Goal: Task Accomplishment & Management: Manage account settings

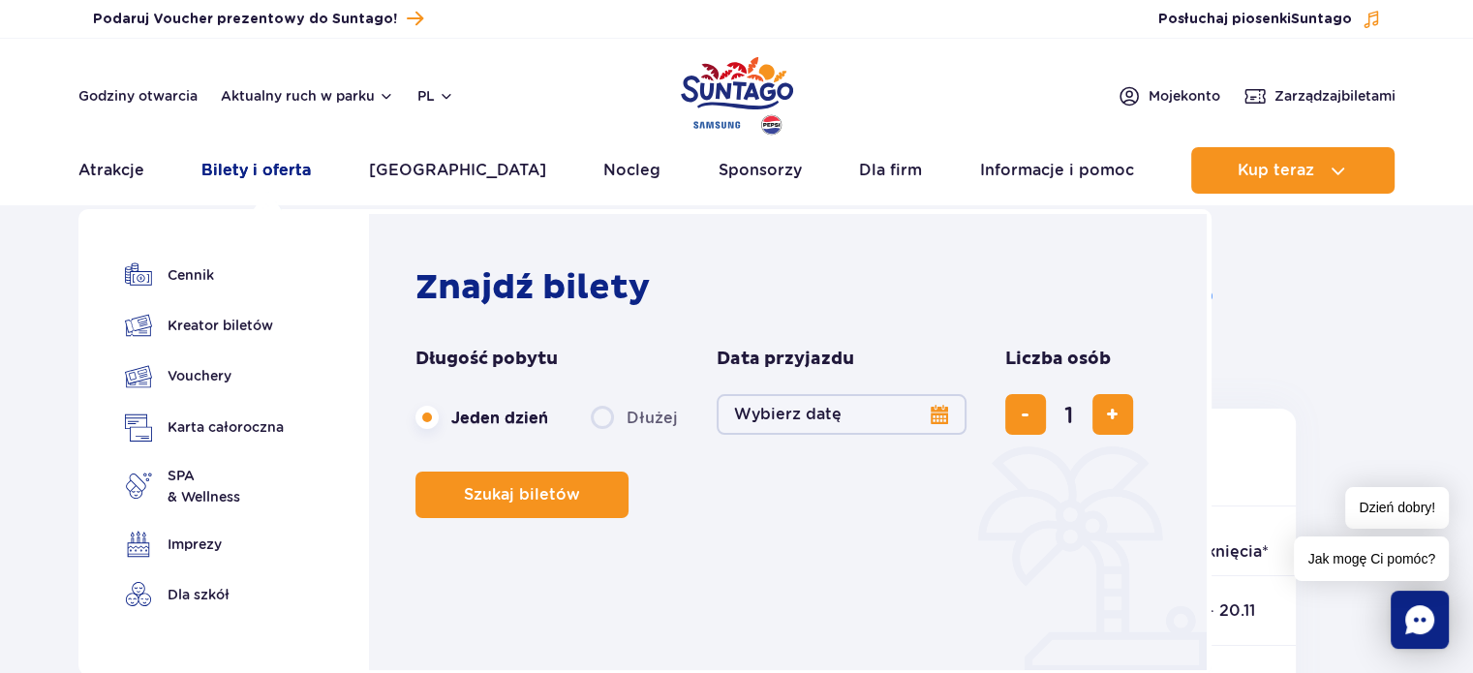
click at [264, 165] on link "Bilety i oferta" at bounding box center [255, 170] width 109 height 46
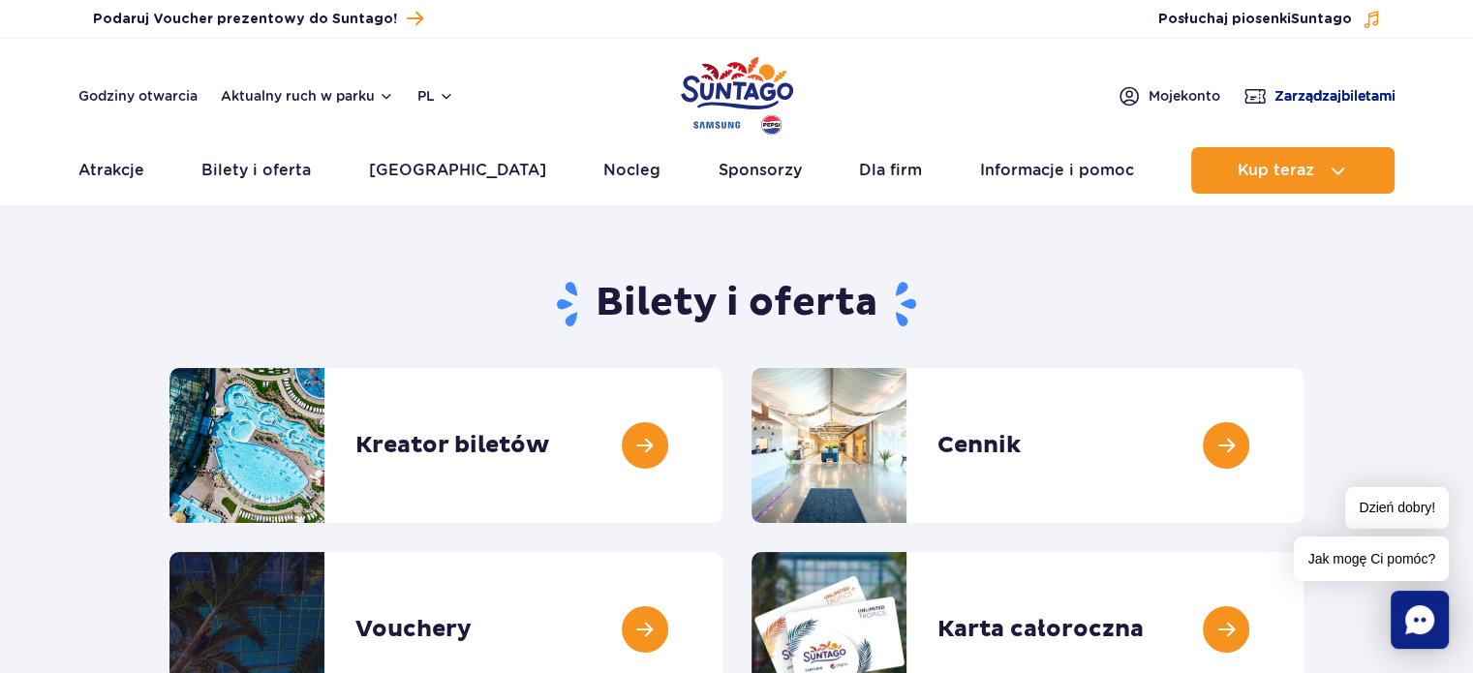
click at [1285, 92] on span "Zarządzaj biletami" at bounding box center [1334, 95] width 121 height 19
